Goal: Information Seeking & Learning: Compare options

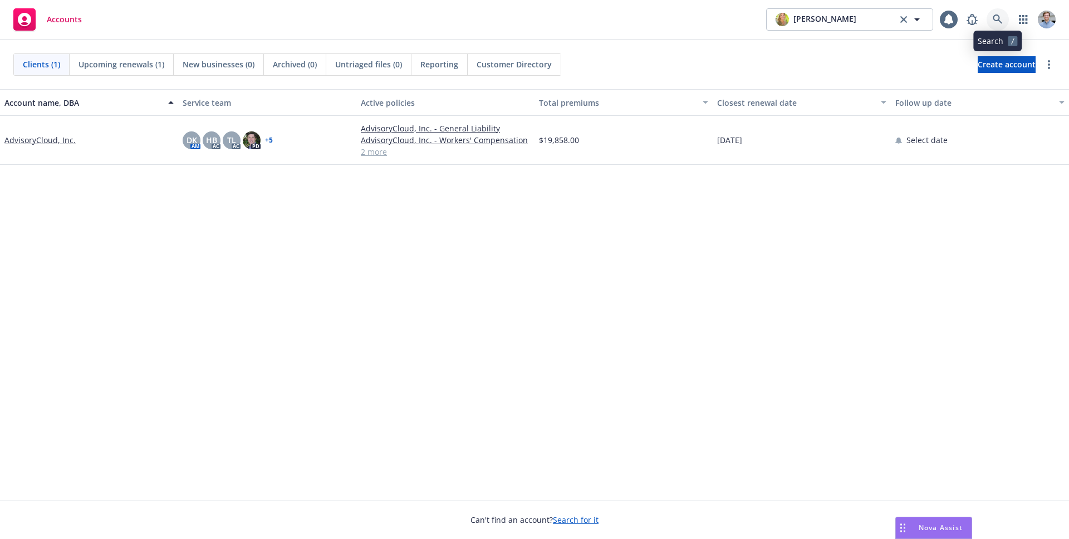
click at [997, 17] on icon at bounding box center [998, 19] width 10 height 10
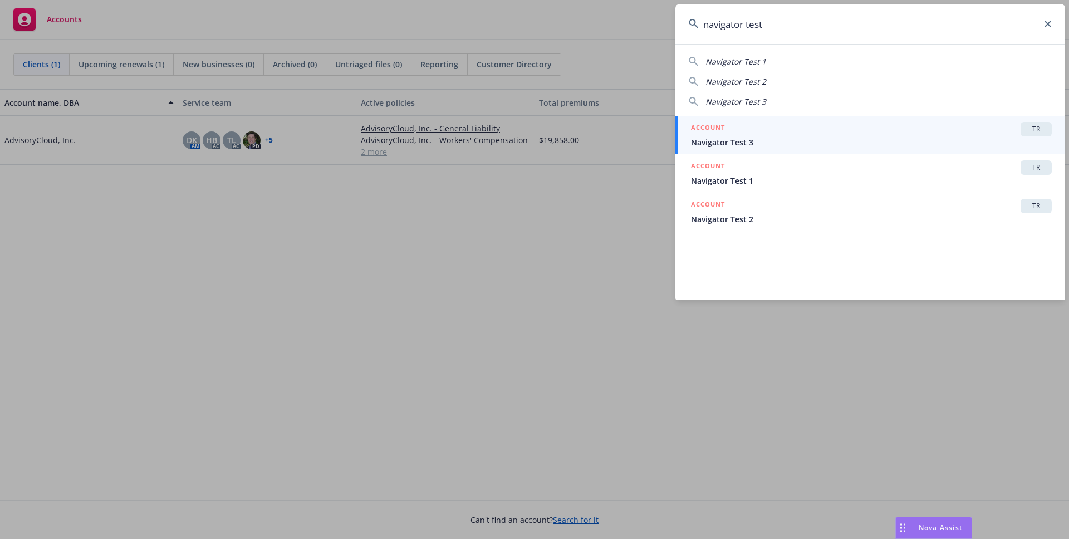
type input "navigator test"
click at [877, 140] on span "Navigator Test 3" at bounding box center [871, 142] width 361 height 12
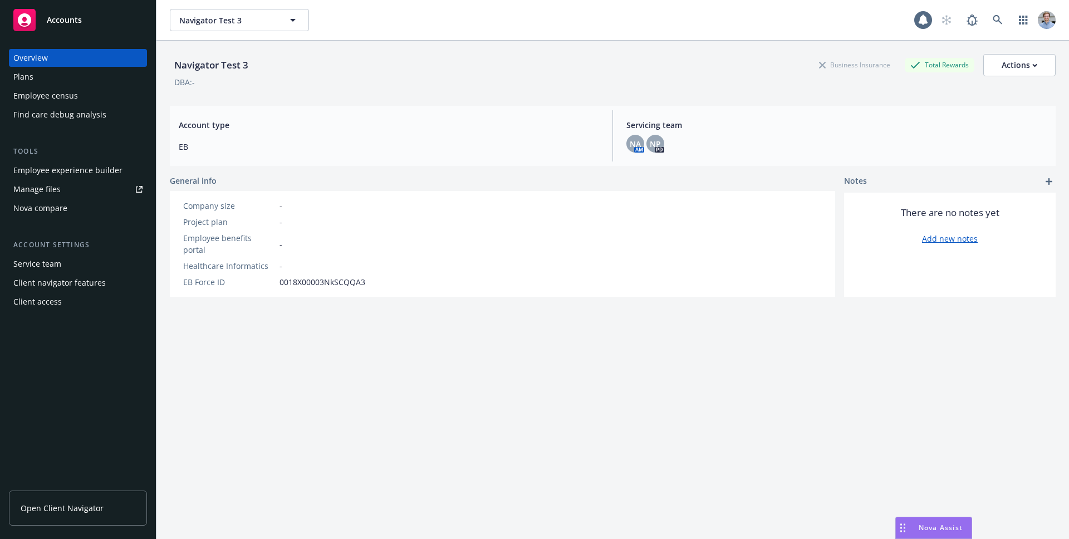
click at [64, 213] on div "Nova compare" at bounding box center [40, 208] width 54 height 18
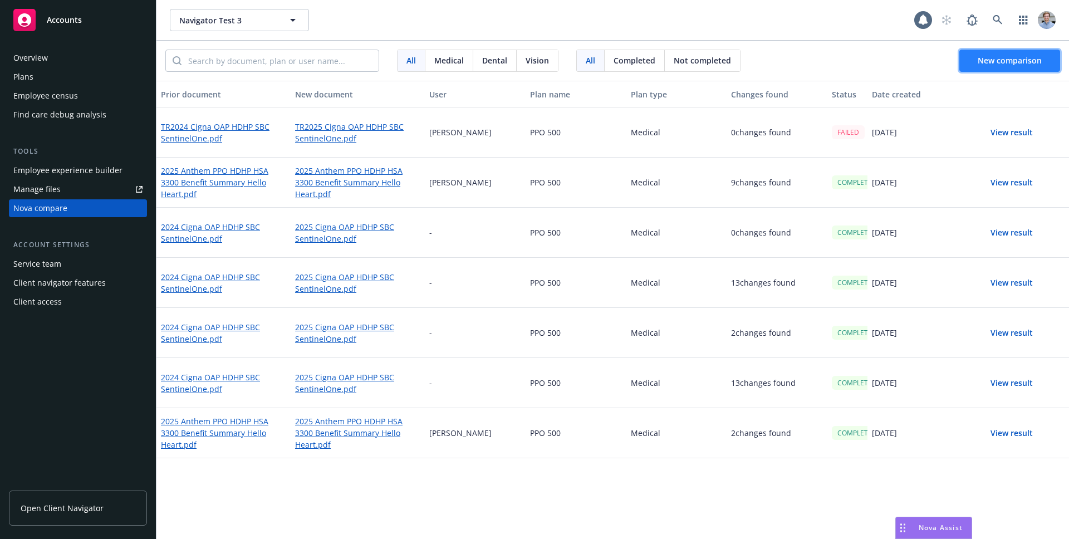
click at [991, 68] on button "New comparison" at bounding box center [1010, 61] width 101 height 22
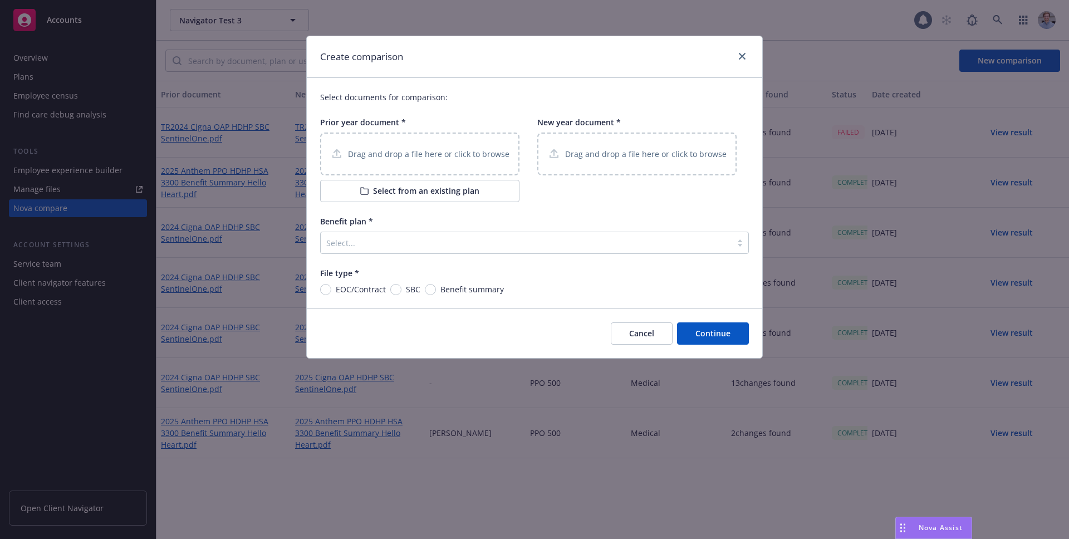
click at [402, 197] on button "Select from an existing plan" at bounding box center [419, 191] width 199 height 22
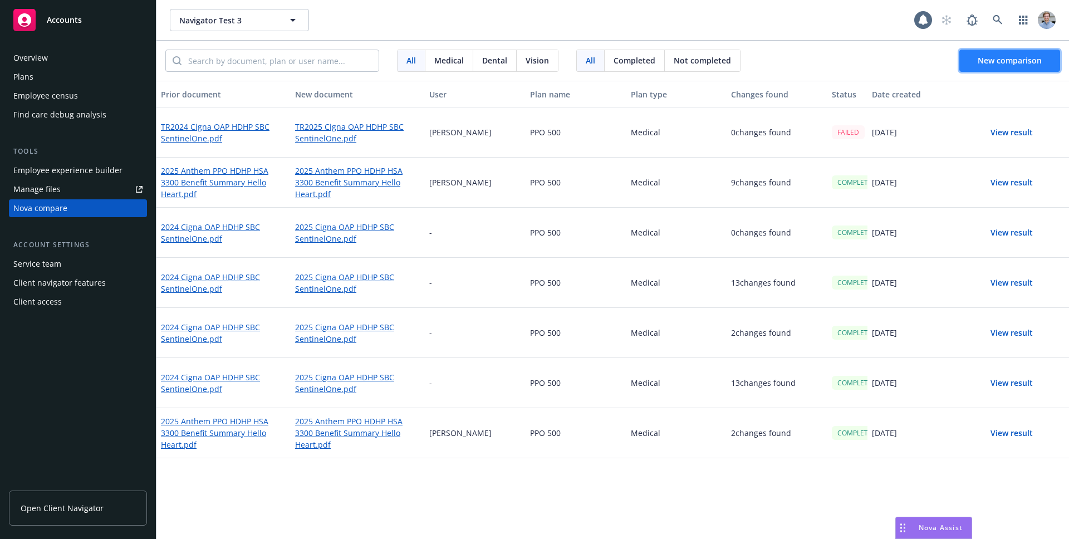
click at [997, 63] on span "New comparison" at bounding box center [1010, 60] width 64 height 11
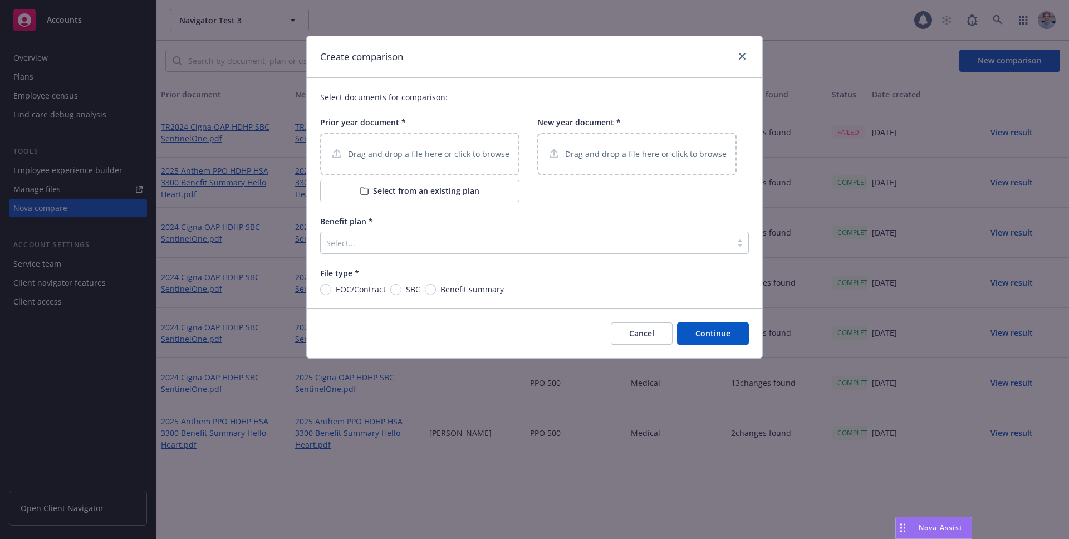
click at [433, 193] on button "Select from an existing plan" at bounding box center [419, 191] width 199 height 22
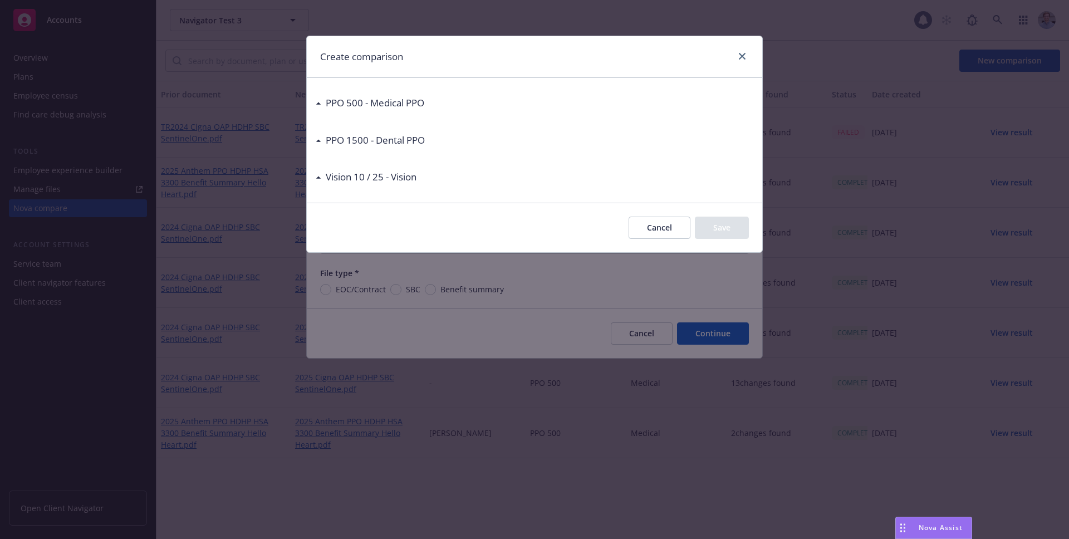
click at [329, 98] on h3 "PPO 500 - Medical PPO" at bounding box center [375, 103] width 99 height 14
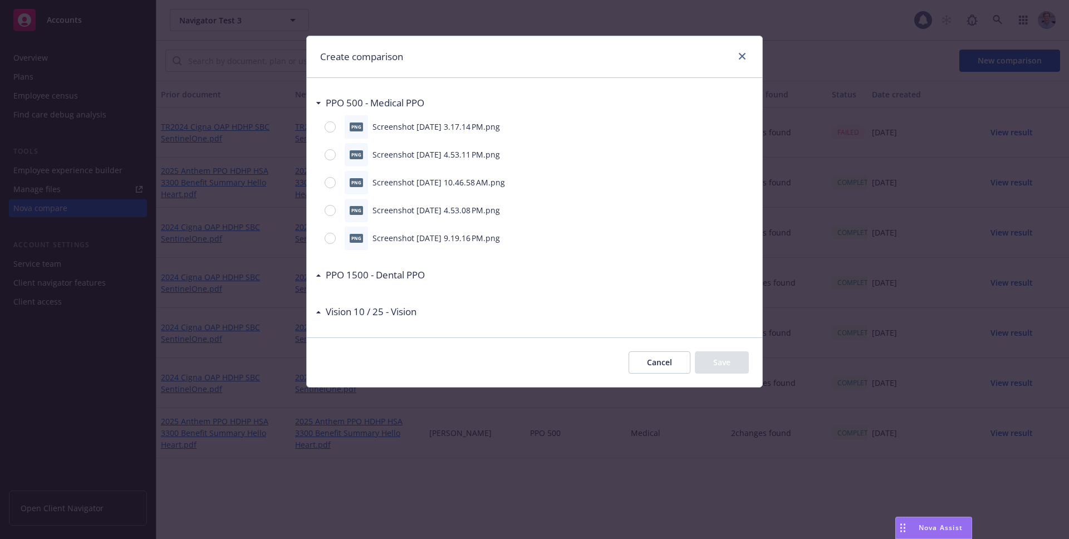
click at [662, 359] on button "Cancel" at bounding box center [660, 362] width 62 height 22
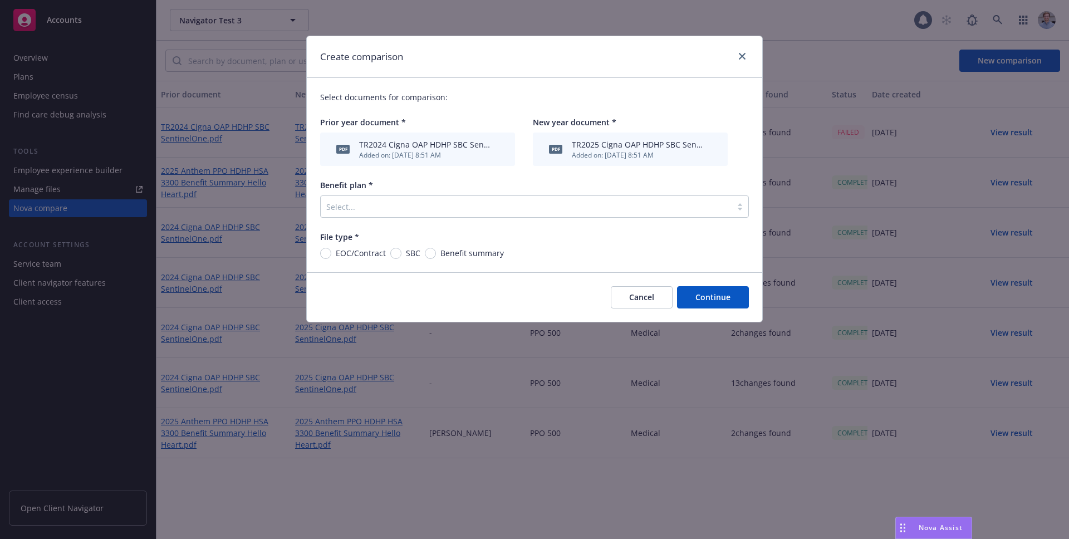
click at [576, 214] on div "Select..." at bounding box center [526, 207] width 411 height 18
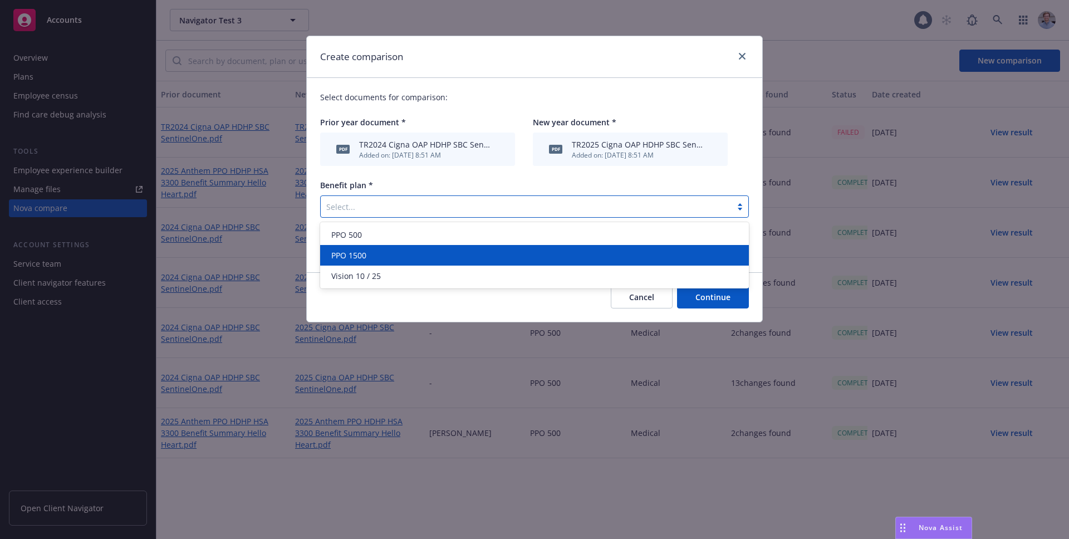
click at [428, 247] on div "PPO 1500" at bounding box center [534, 255] width 429 height 21
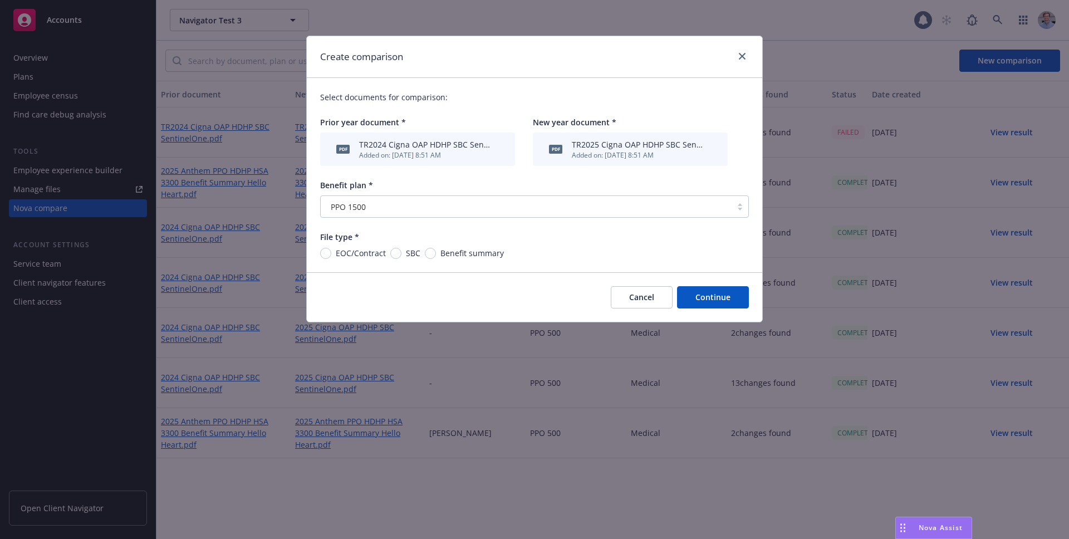
click at [404, 253] on span "SBC" at bounding box center [411, 253] width 19 height 12
click at [402, 253] on input "SBC" at bounding box center [395, 253] width 11 height 11
radio input "true"
click at [730, 299] on button "Continue" at bounding box center [713, 297] width 72 height 22
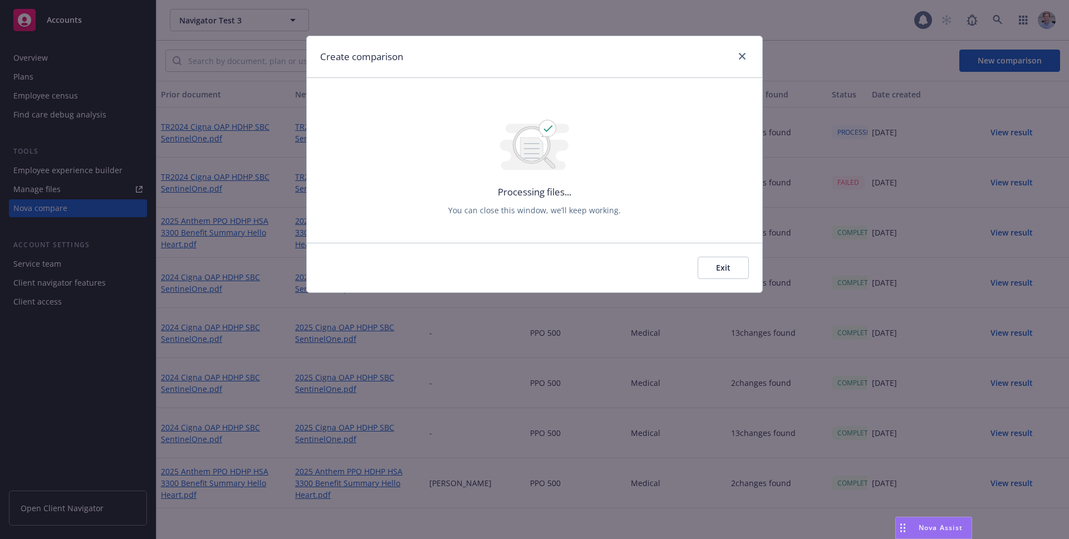
click at [732, 264] on button "Exit" at bounding box center [723, 268] width 51 height 22
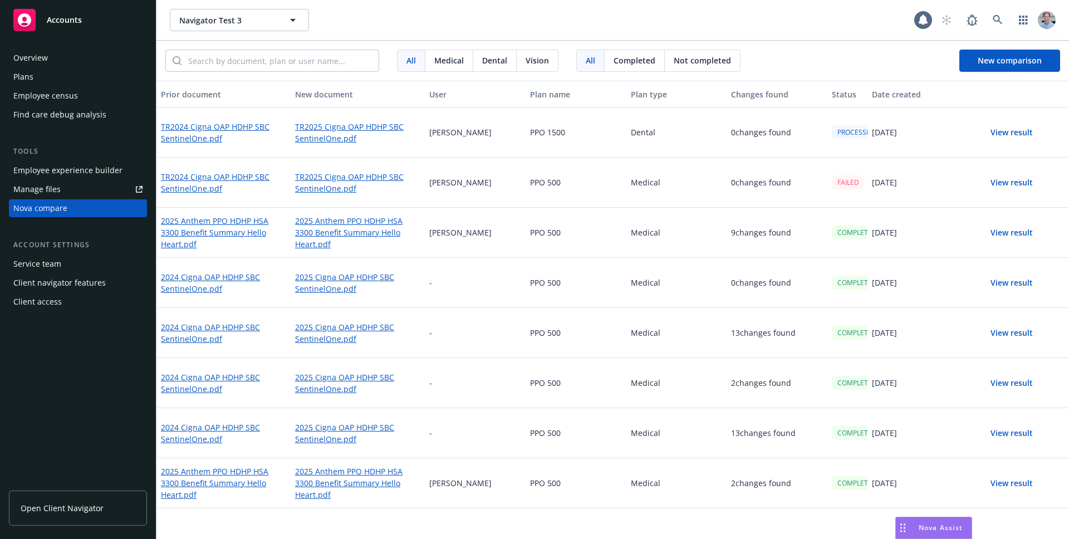
click at [1021, 236] on button "View result" at bounding box center [1012, 233] width 78 height 22
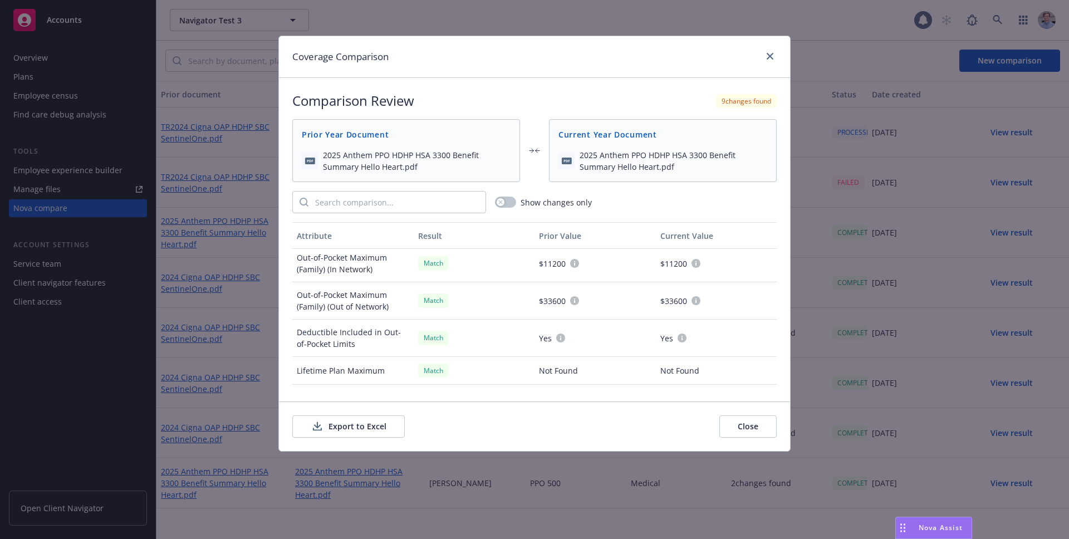
scroll to position [435, 0]
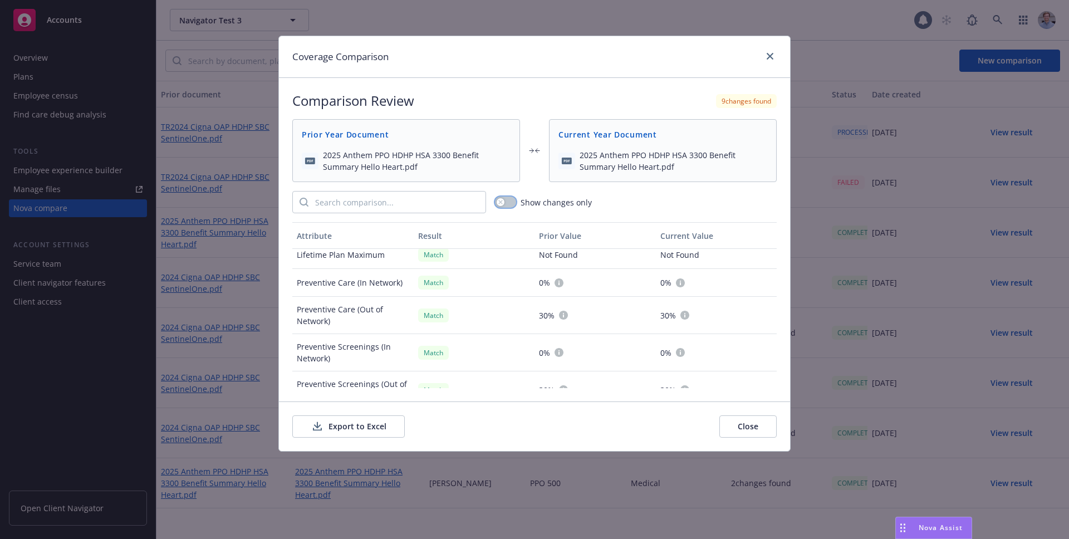
click at [506, 204] on button "button" at bounding box center [505, 202] width 21 height 11
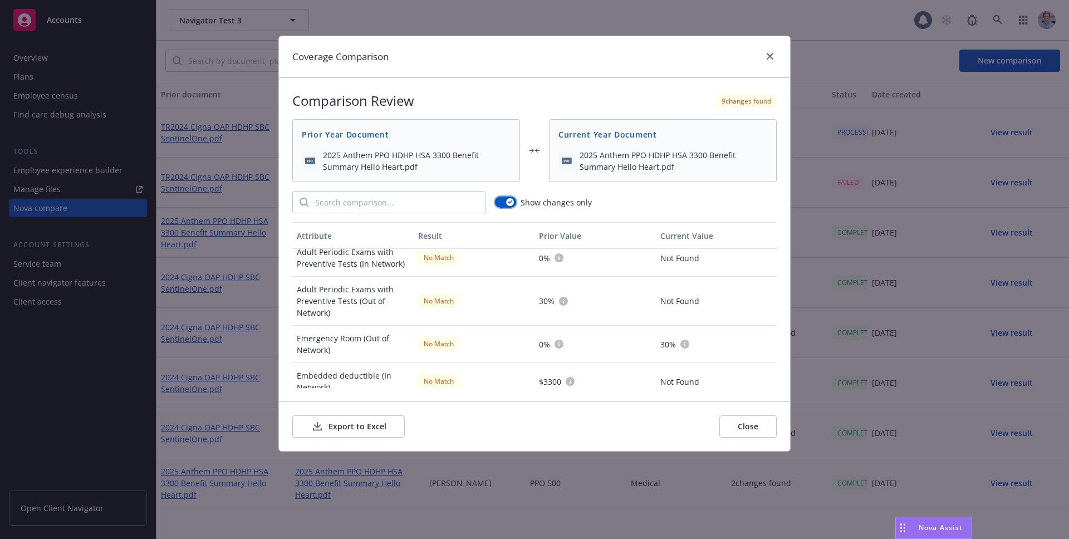
scroll to position [128, 0]
click at [767, 58] on icon "close" at bounding box center [770, 56] width 7 height 7
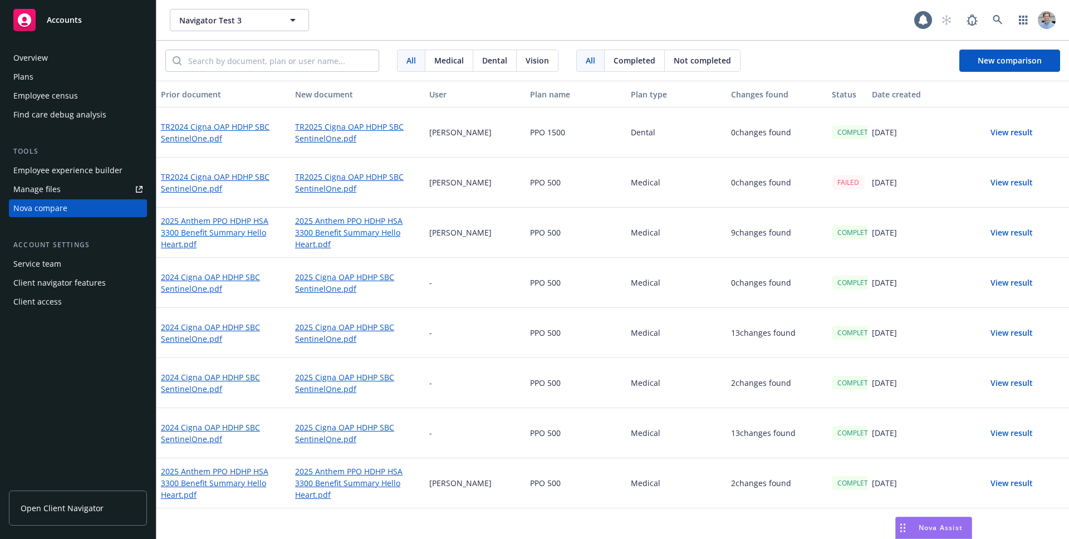
click at [988, 128] on button "View result" at bounding box center [1012, 132] width 78 height 22
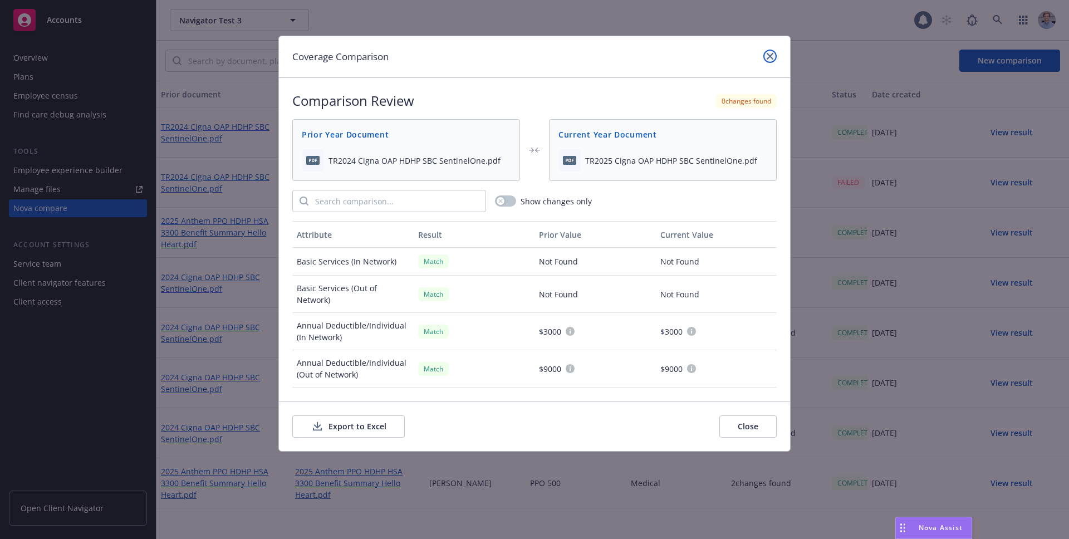
click at [768, 54] on icon "close" at bounding box center [770, 56] width 7 height 7
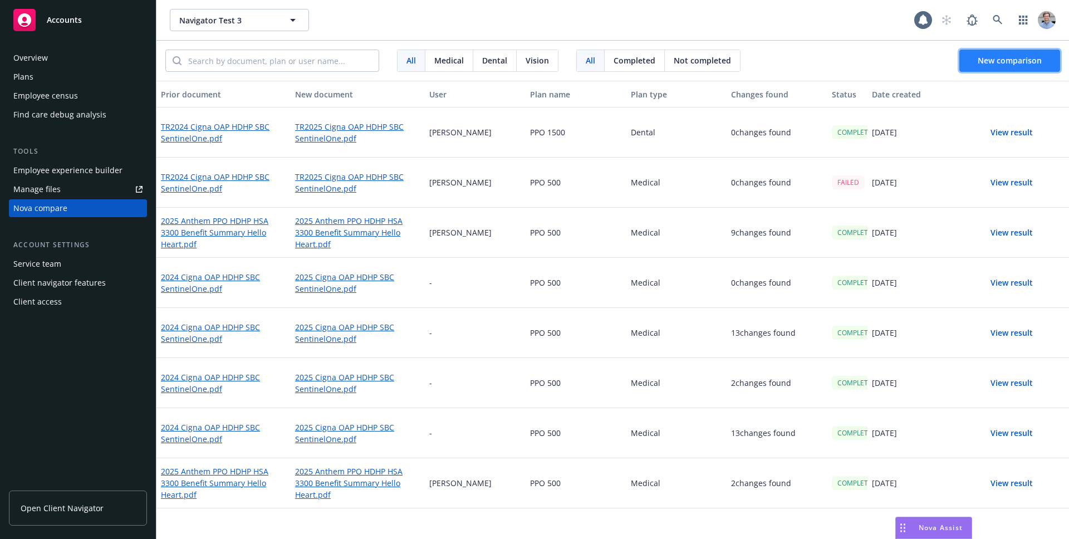
click at [1005, 51] on button "New comparison" at bounding box center [1010, 61] width 101 height 22
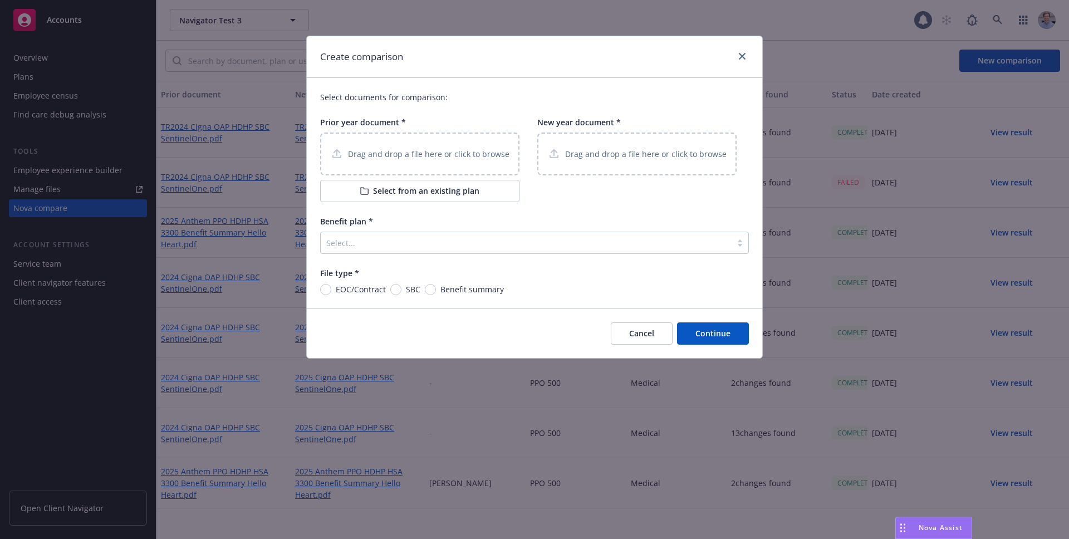
click at [429, 244] on div at bounding box center [526, 242] width 400 height 13
click at [741, 59] on icon "close" at bounding box center [742, 56] width 7 height 7
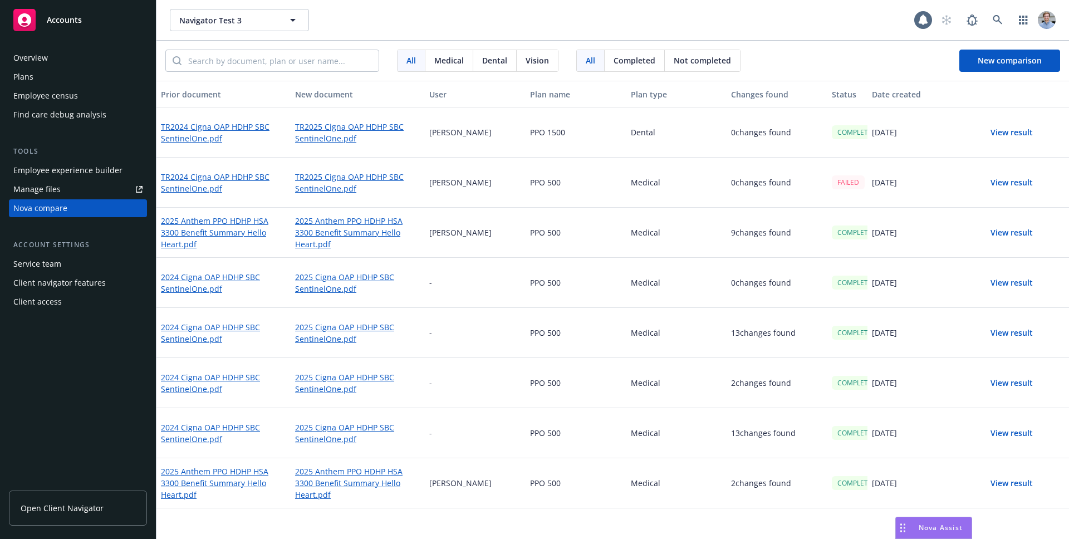
click at [1002, 135] on button "View result" at bounding box center [1012, 132] width 78 height 22
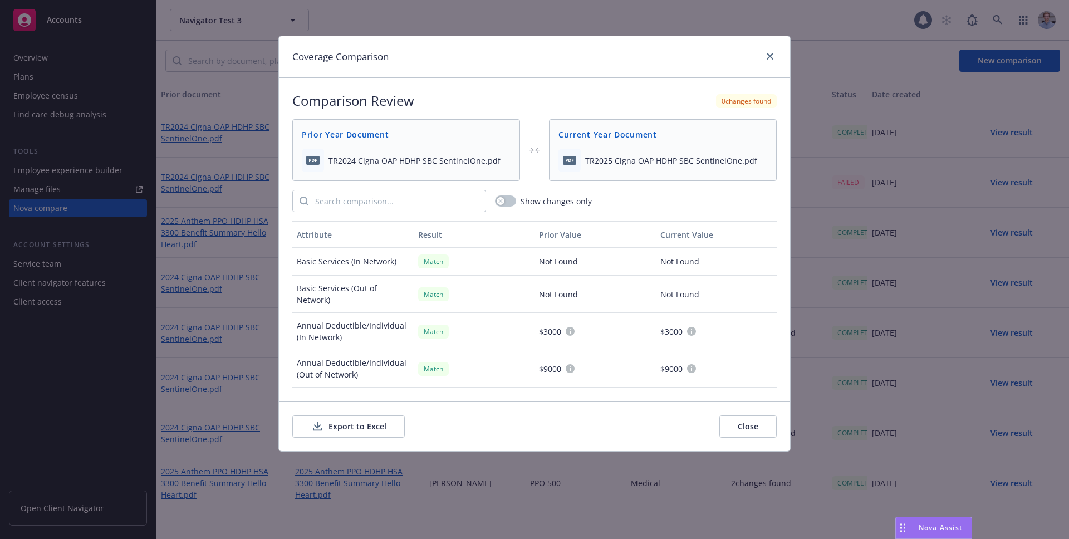
click at [844, 200] on div "Coverage Comparison Comparison Review 0 changes found Prior Year Document TR202…" at bounding box center [534, 269] width 1069 height 539
click at [772, 61] on link "close" at bounding box center [769, 56] width 13 height 13
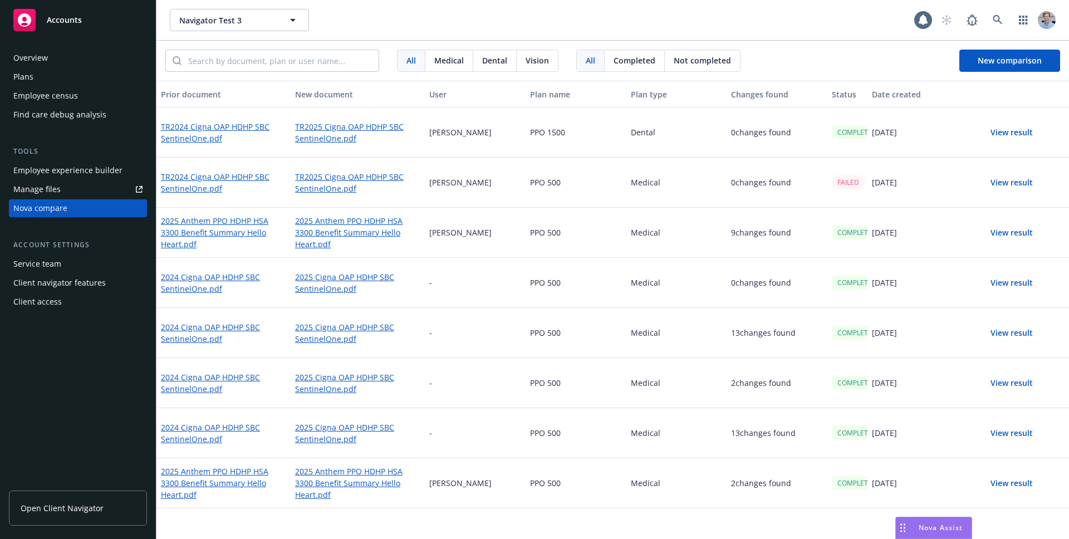
click at [995, 236] on button "View result" at bounding box center [1012, 233] width 78 height 22
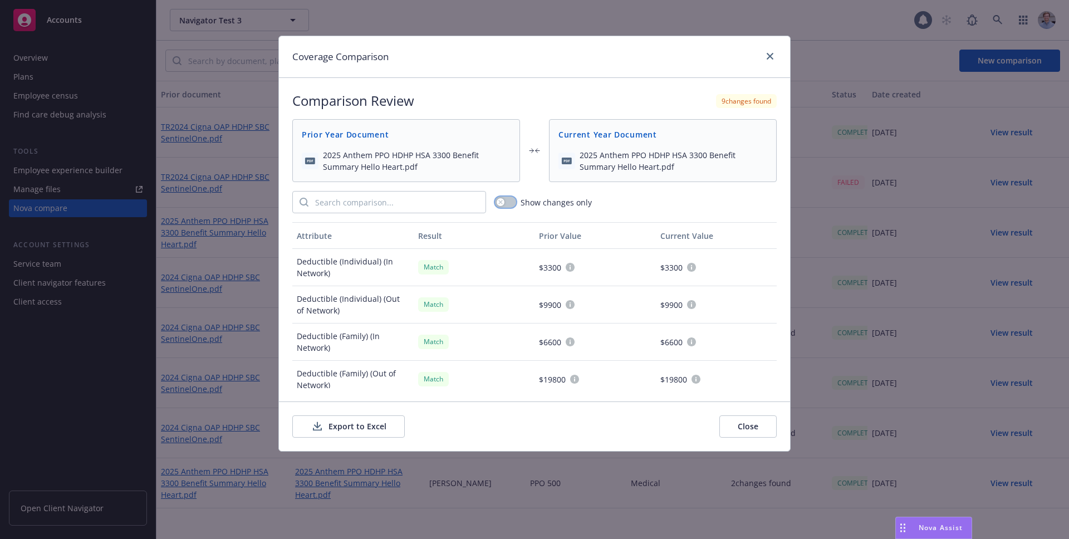
click at [506, 203] on button "button" at bounding box center [505, 202] width 21 height 11
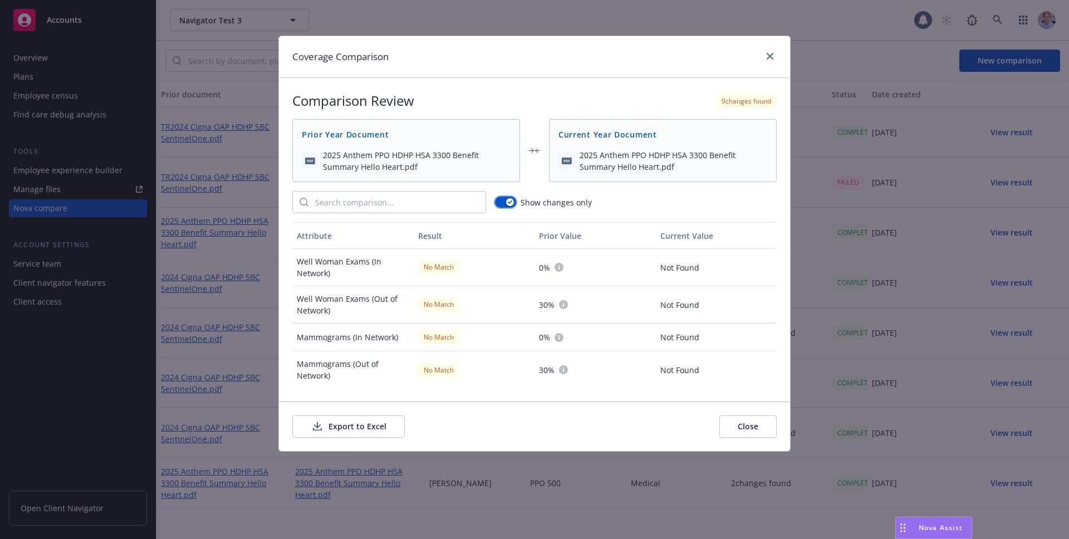
click at [506, 203] on div "button" at bounding box center [510, 202] width 8 height 8
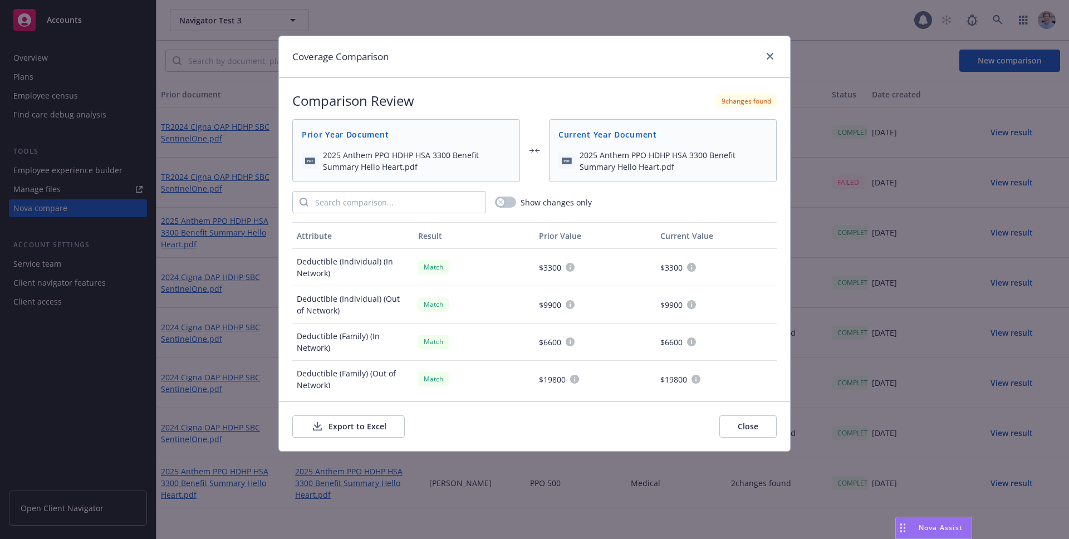
click at [751, 430] on button "Close" at bounding box center [747, 426] width 57 height 22
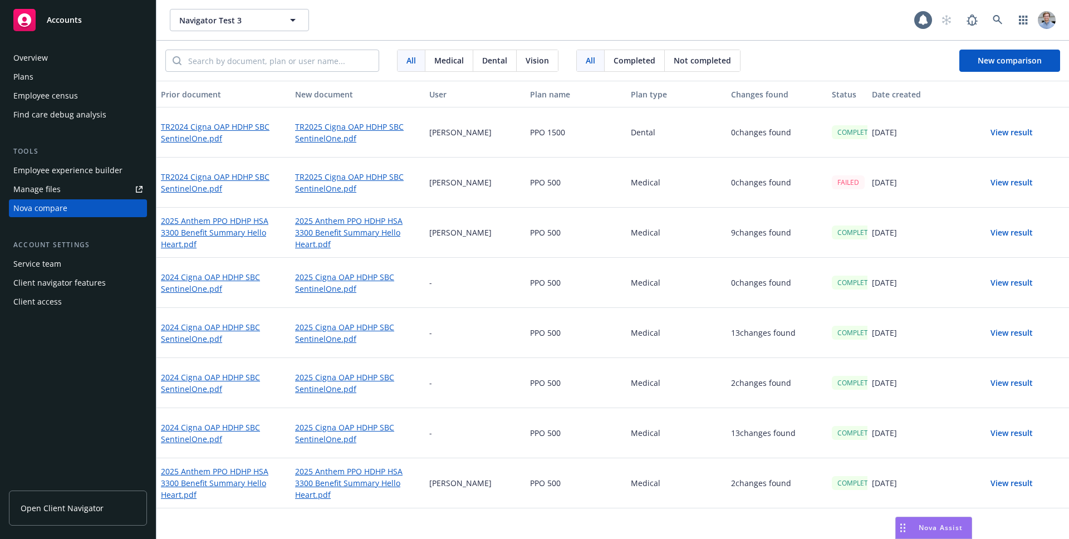
click at [998, 320] on div "View result" at bounding box center [1018, 333] width 101 height 50
